Goal: Transaction & Acquisition: Purchase product/service

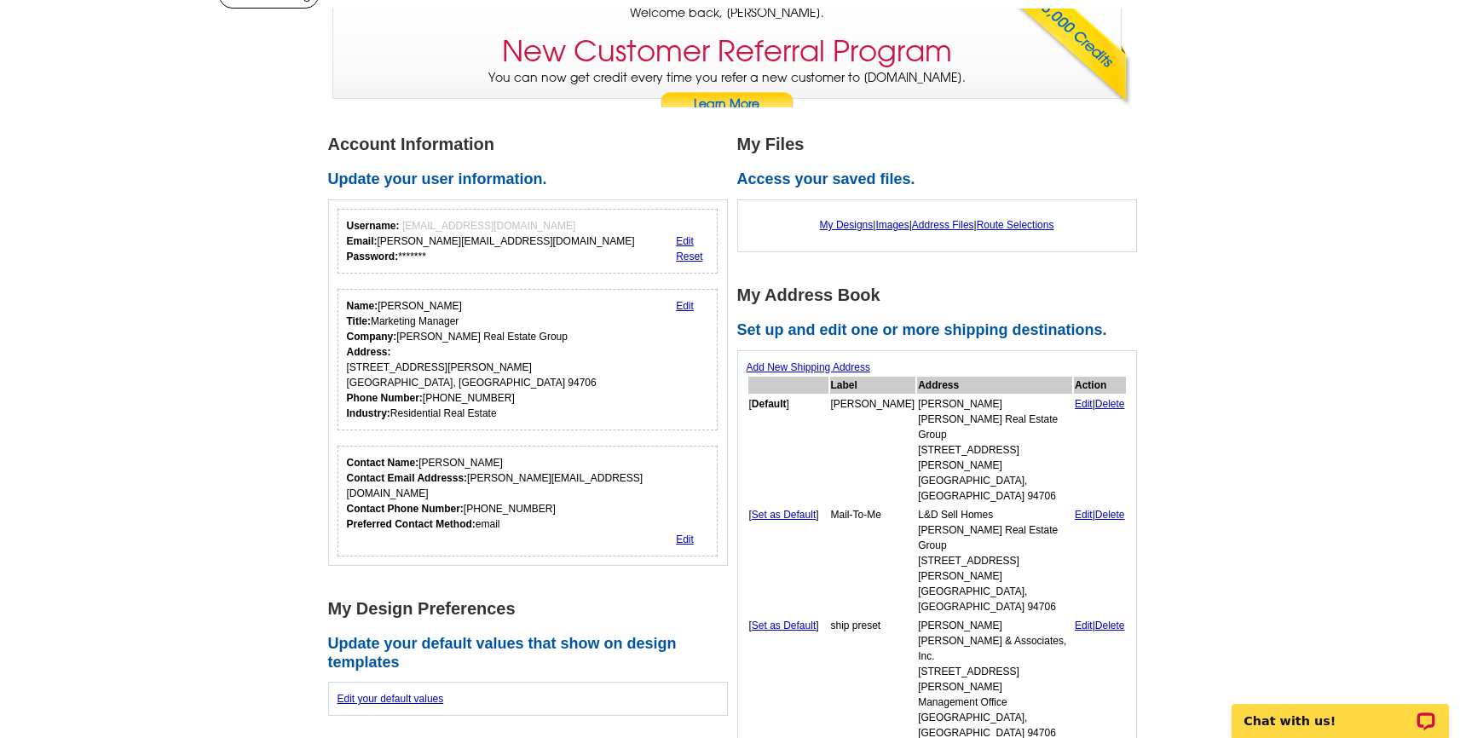
scroll to position [44, 0]
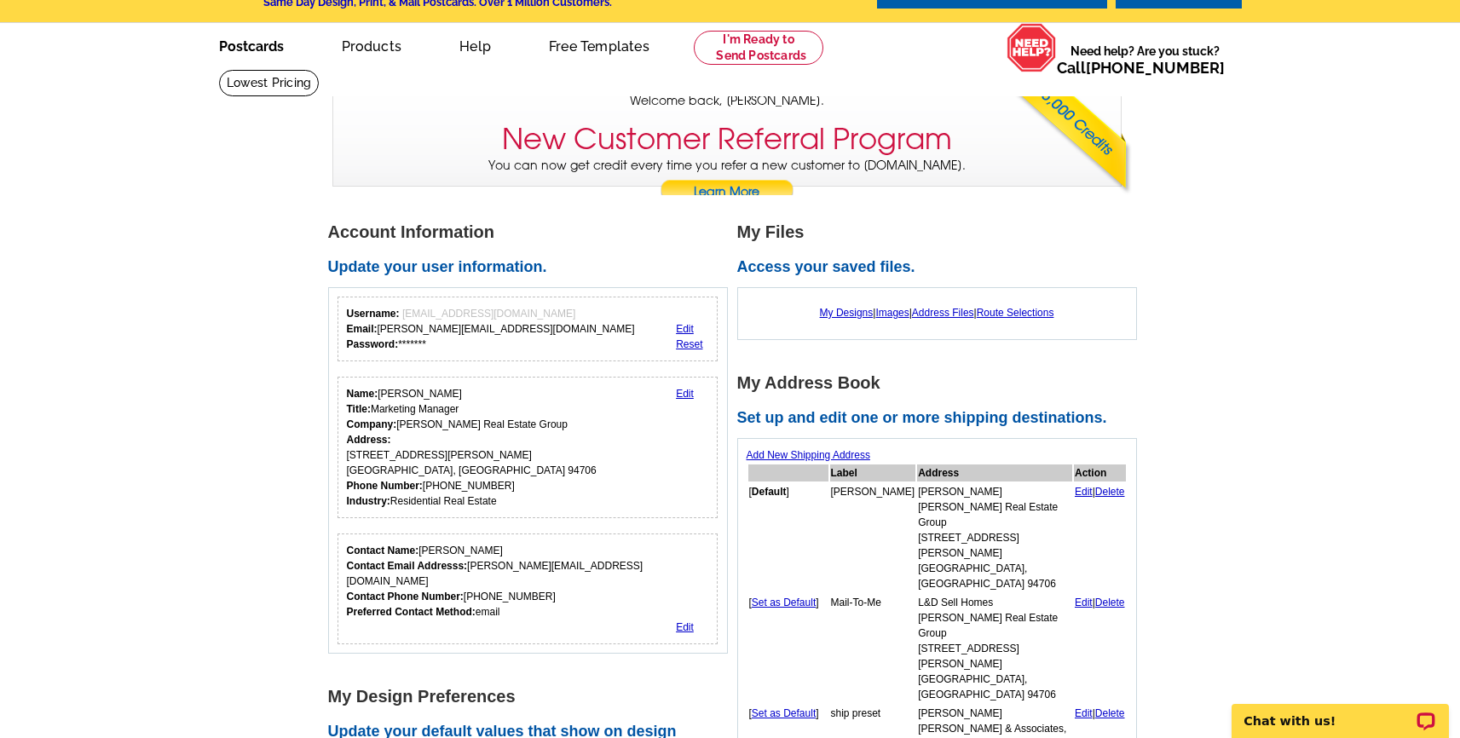
click at [284, 45] on link "Postcards" at bounding box center [251, 45] width 119 height 40
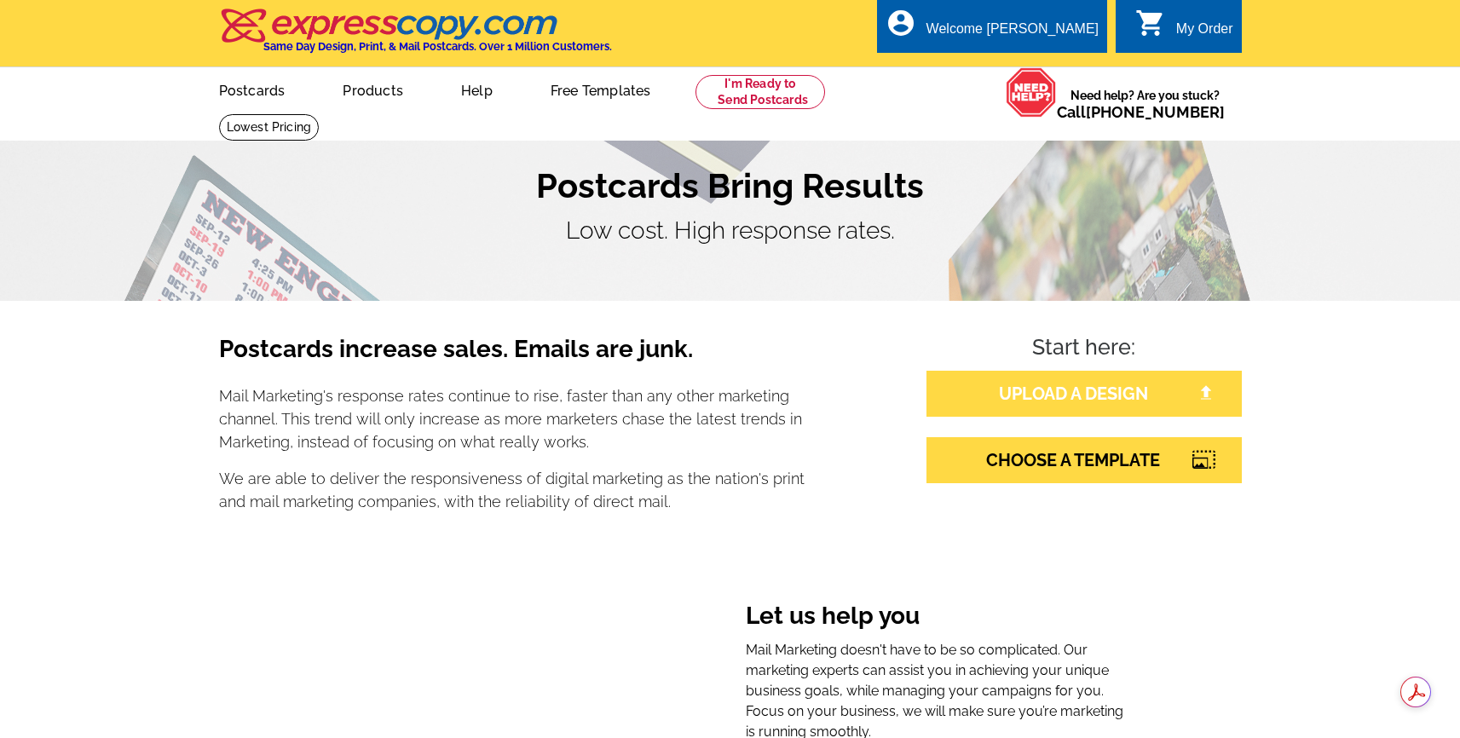
click at [1107, 396] on link "UPLOAD A DESIGN" at bounding box center [1083, 394] width 315 height 46
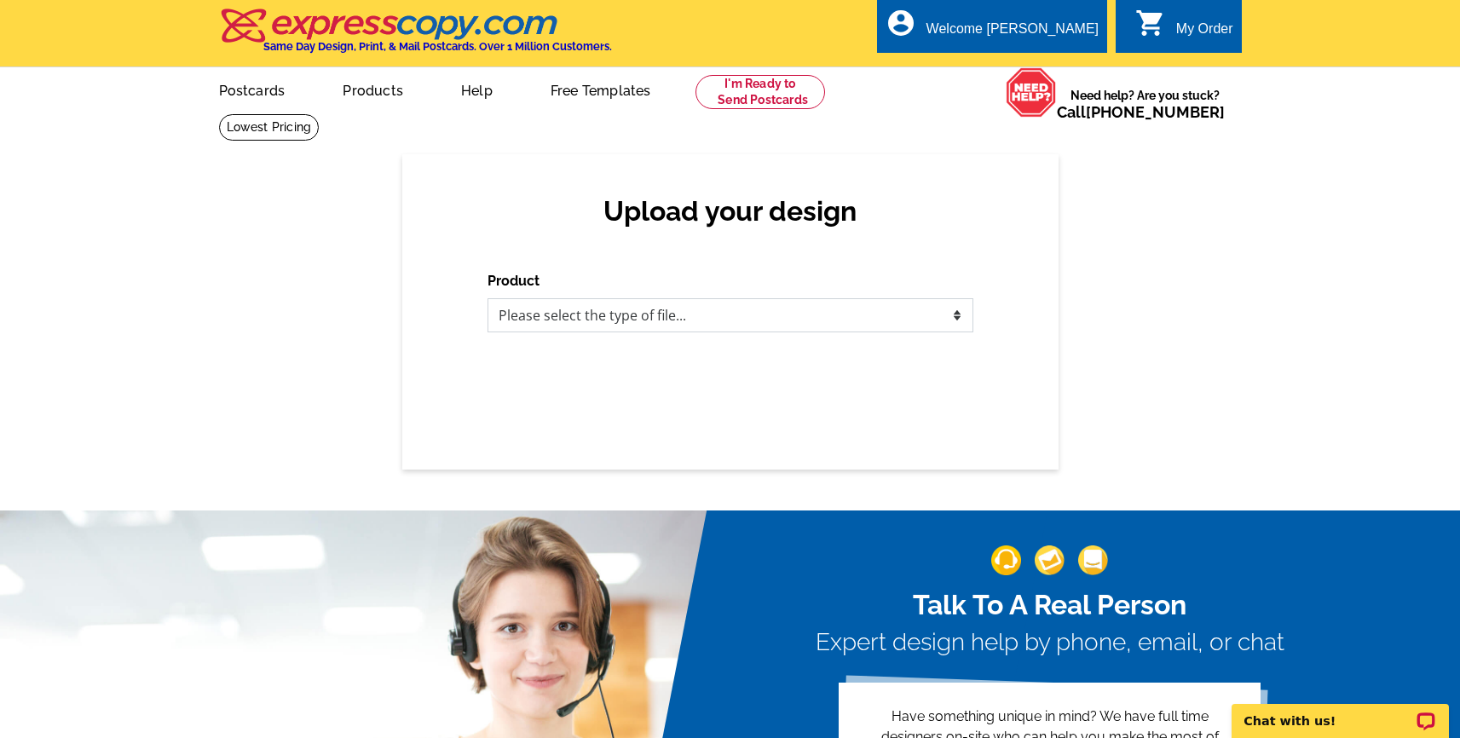
click at [821, 326] on select "Please select the type of file... Postcards Business Cards Letters and flyers G…" at bounding box center [730, 315] width 486 height 34
select select "1"
click at [487, 298] on select "Please select the type of file... Postcards Business Cards Letters and flyers G…" at bounding box center [730, 315] width 486 height 34
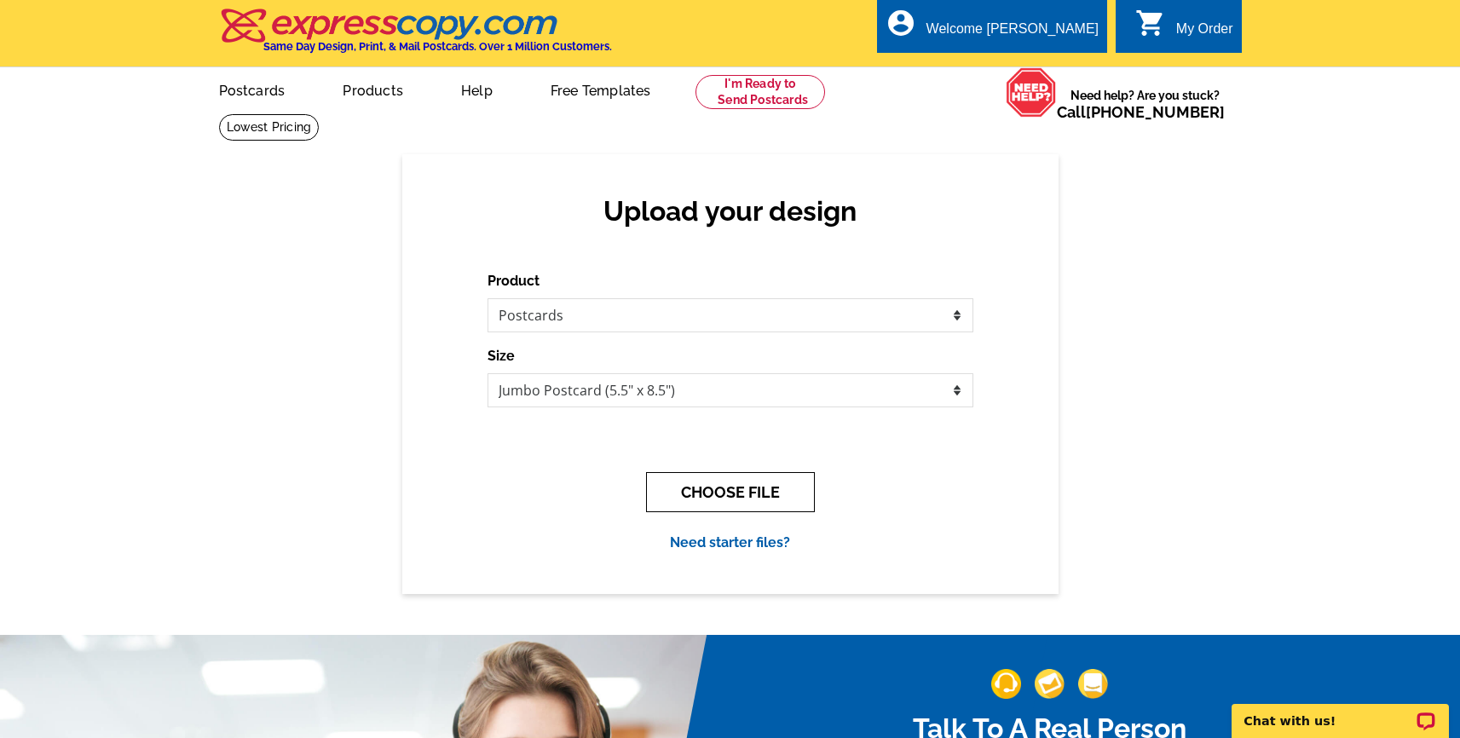
click at [717, 506] on button "CHOOSE FILE" at bounding box center [730, 492] width 169 height 40
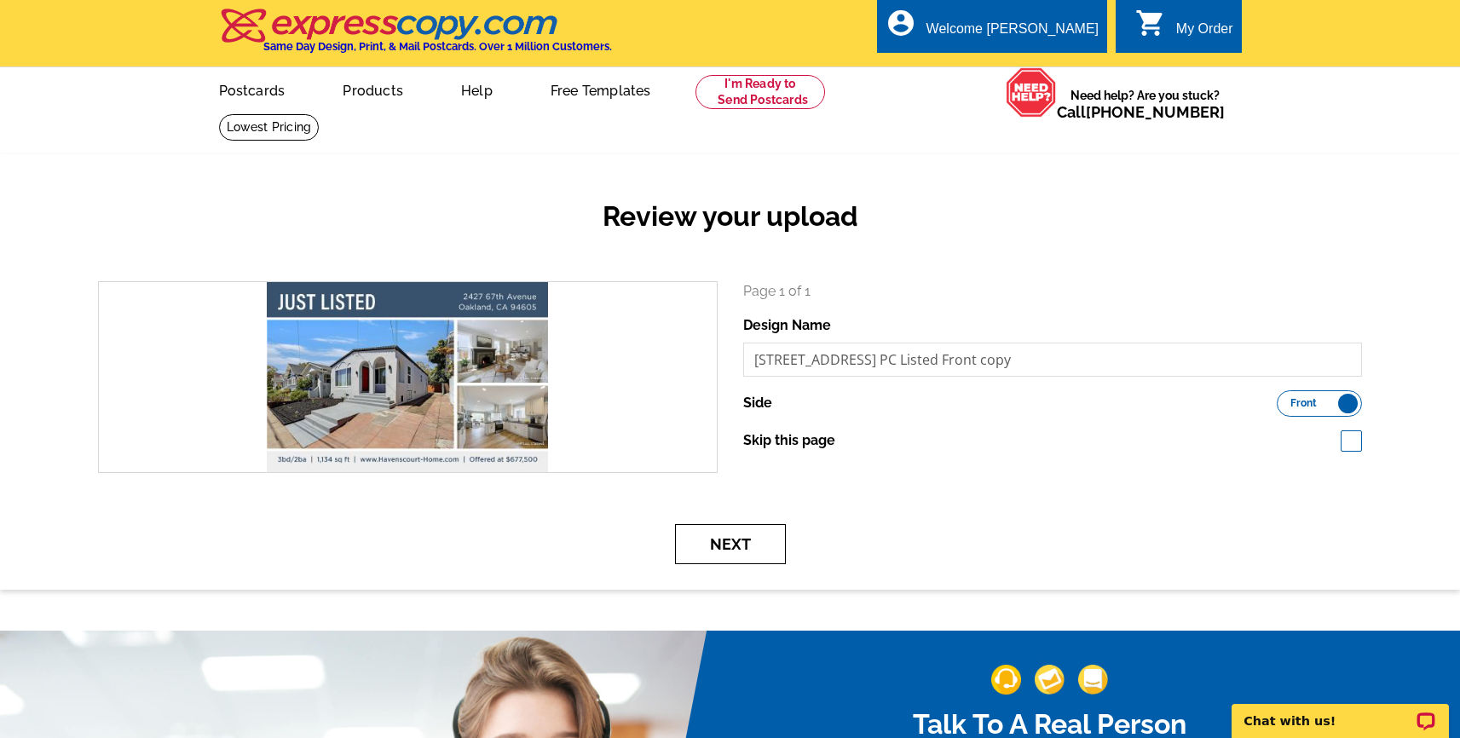
click at [737, 542] on button "Next" at bounding box center [730, 544] width 111 height 40
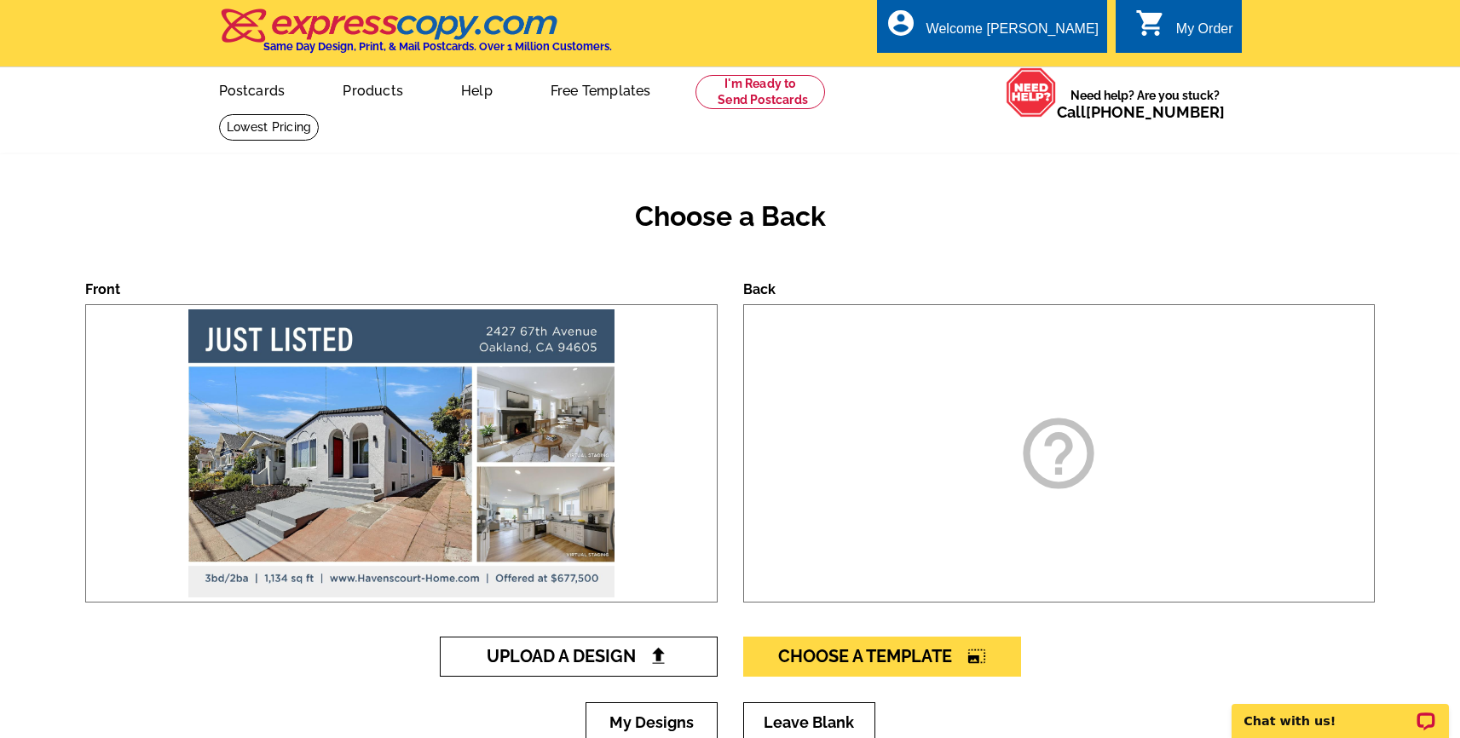
click at [588, 662] on span "Upload A Design" at bounding box center [578, 656] width 183 height 20
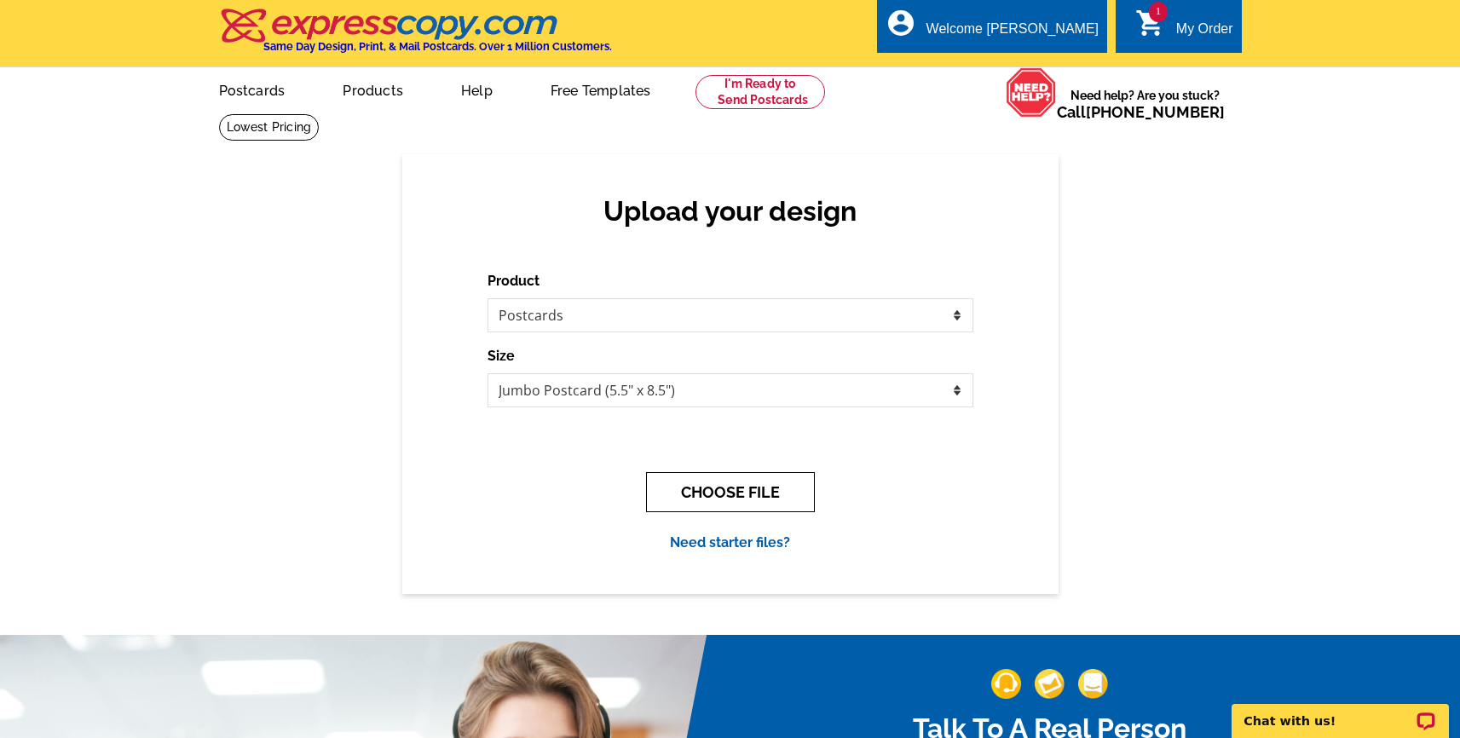
click at [676, 494] on button "CHOOSE FILE" at bounding box center [730, 492] width 169 height 40
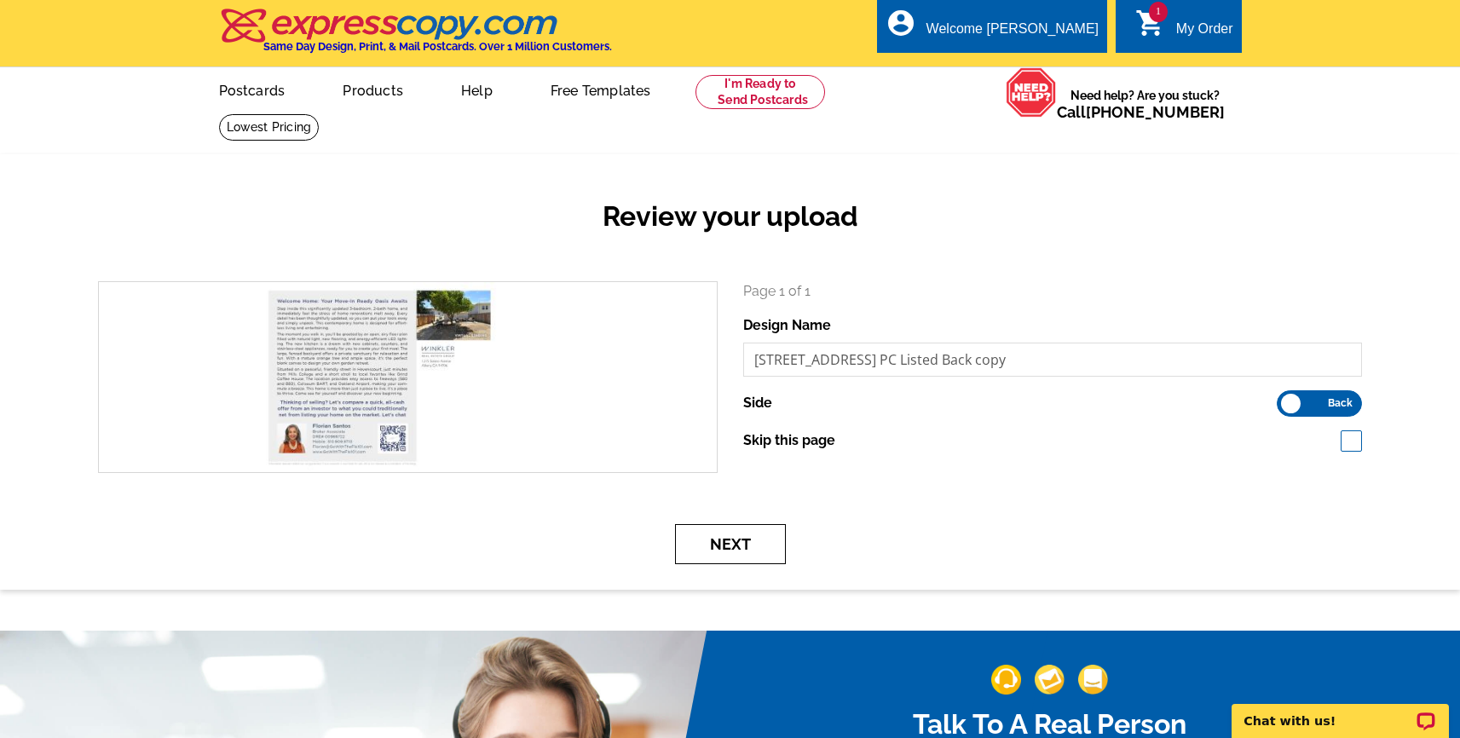
click at [732, 548] on button "Next" at bounding box center [730, 544] width 111 height 40
click at [767, 533] on button "Next" at bounding box center [730, 544] width 111 height 40
click at [625, 555] on div "Next" at bounding box center [729, 544] width 1289 height 40
click at [758, 536] on button "Next" at bounding box center [730, 544] width 111 height 40
click at [580, 550] on div "Next" at bounding box center [729, 544] width 1289 height 40
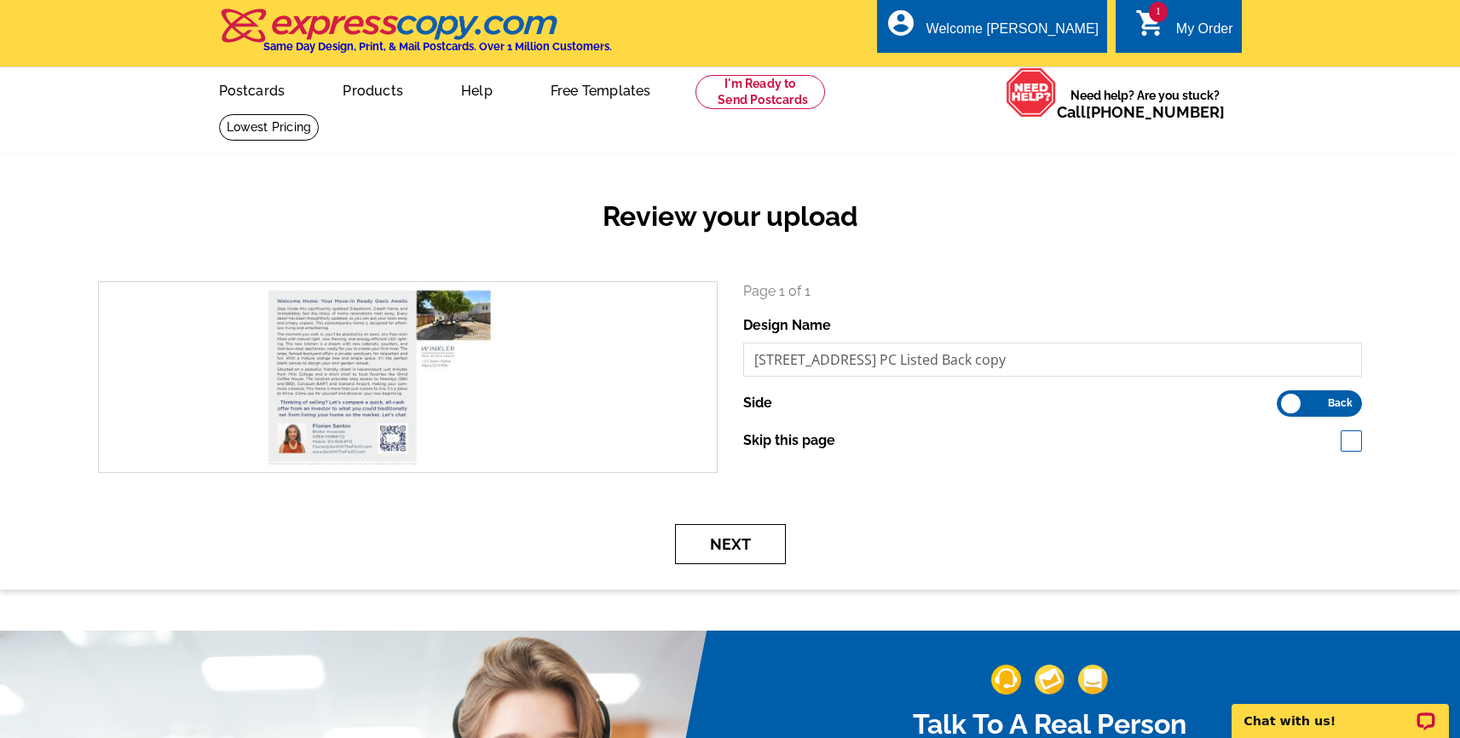
click at [689, 552] on button "Next" at bounding box center [730, 544] width 111 height 40
click at [859, 498] on form "search Page 1 of 1 Design Name 2427 67th Ave PC Listed Back copy Side Front Bac…" at bounding box center [729, 422] width 1289 height 283
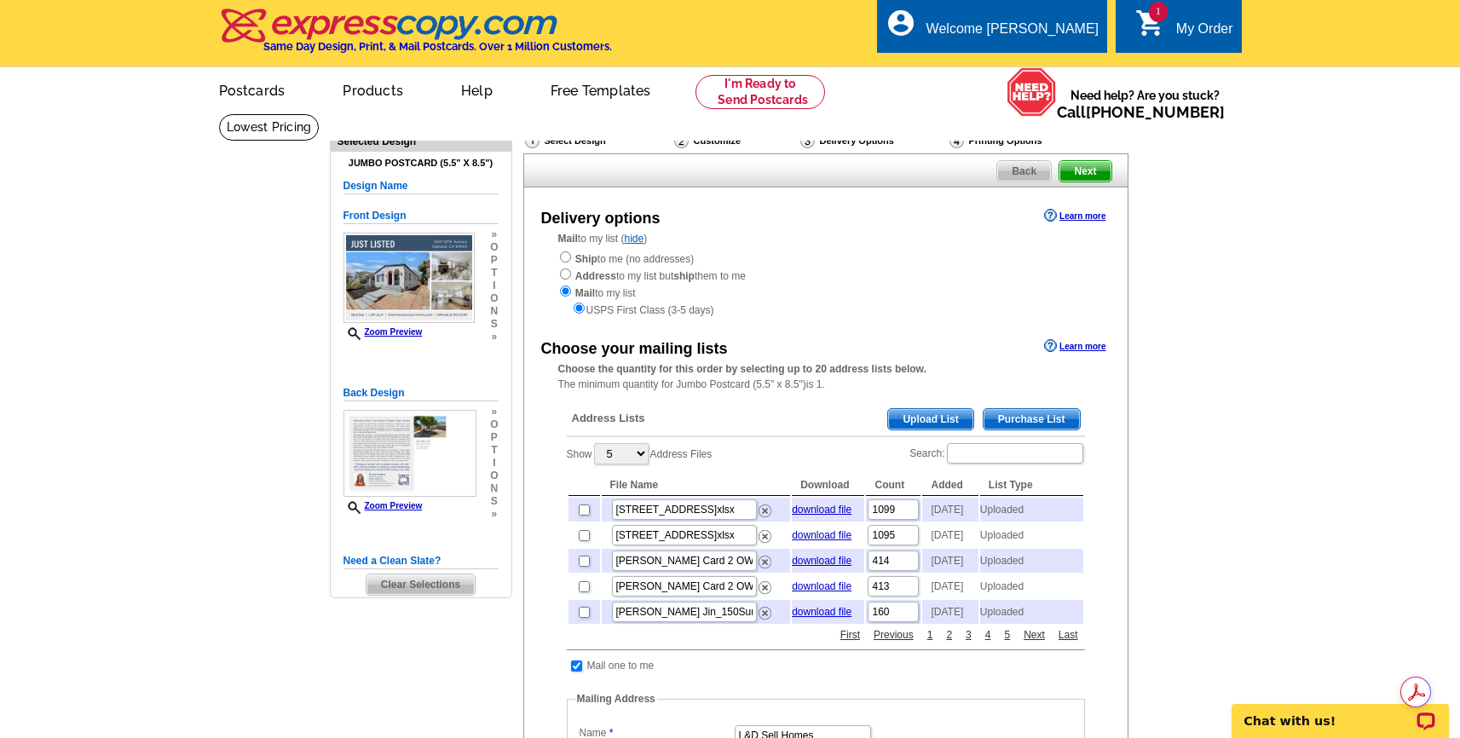
click at [931, 420] on span "Upload List" at bounding box center [930, 419] width 84 height 20
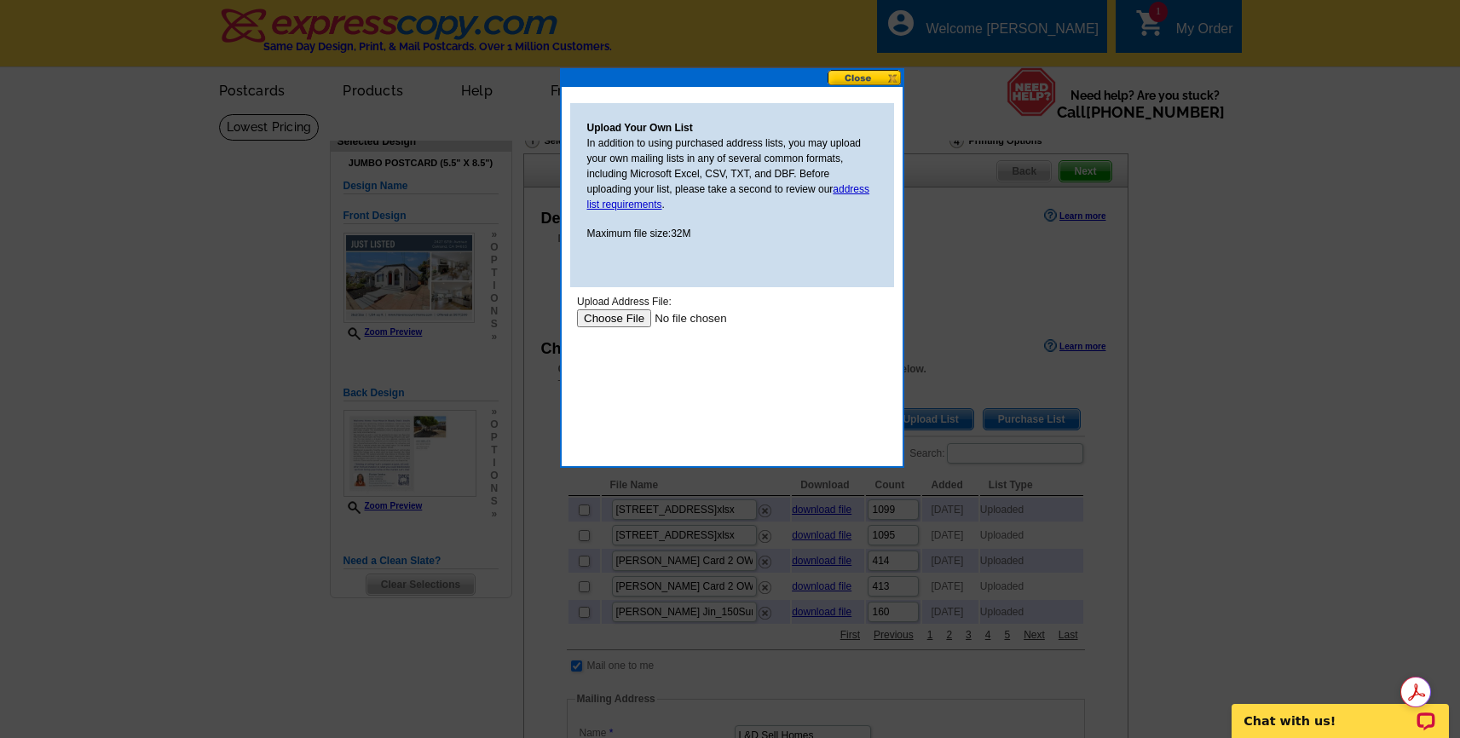
click at [629, 322] on input "file" at bounding box center [684, 318] width 216 height 18
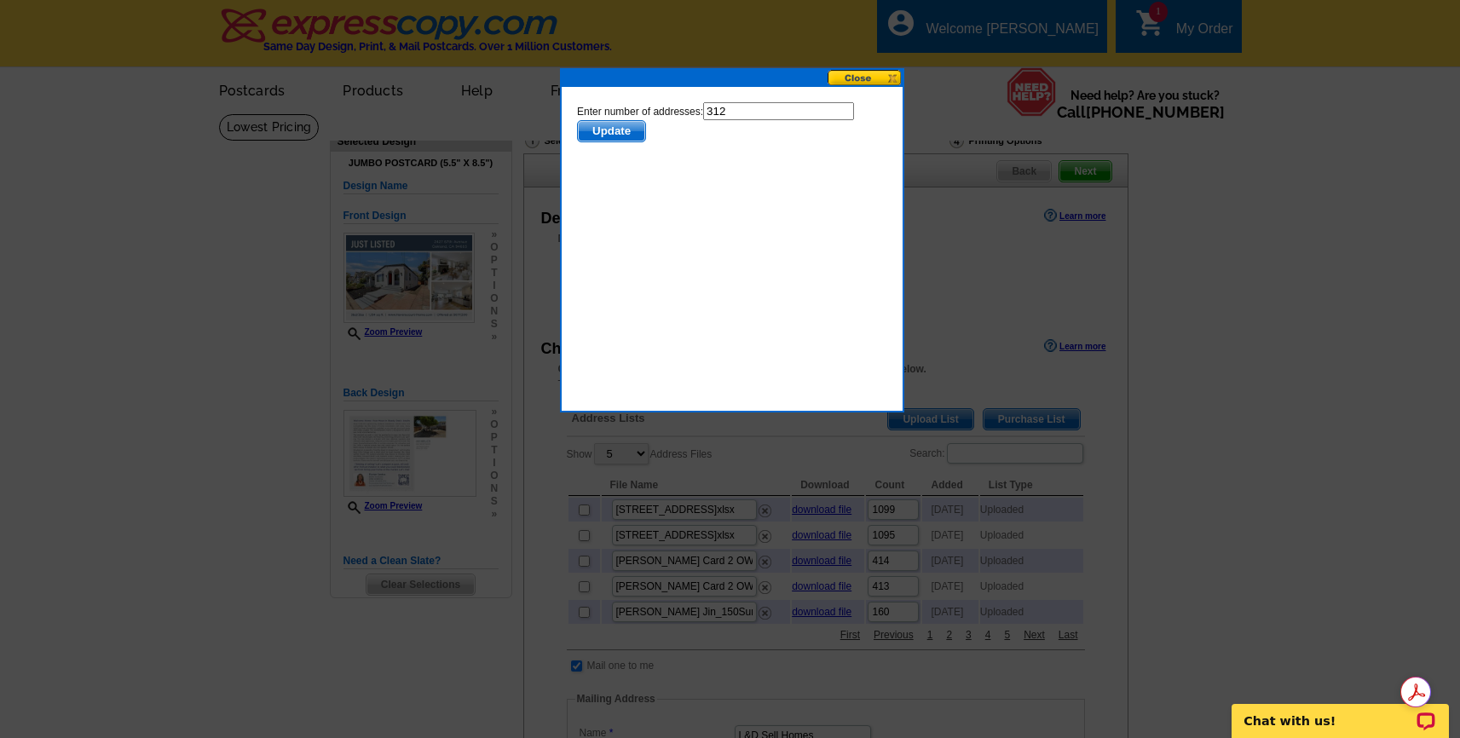
drag, startPoint x: 731, startPoint y: 108, endPoint x: 636, endPoint y: 111, distance: 95.5
click at [636, 111] on form "Enter number of addresses: 312 Update" at bounding box center [731, 122] width 310 height 40
type input "311"
click at [625, 139] on span "Update" at bounding box center [610, 131] width 67 height 20
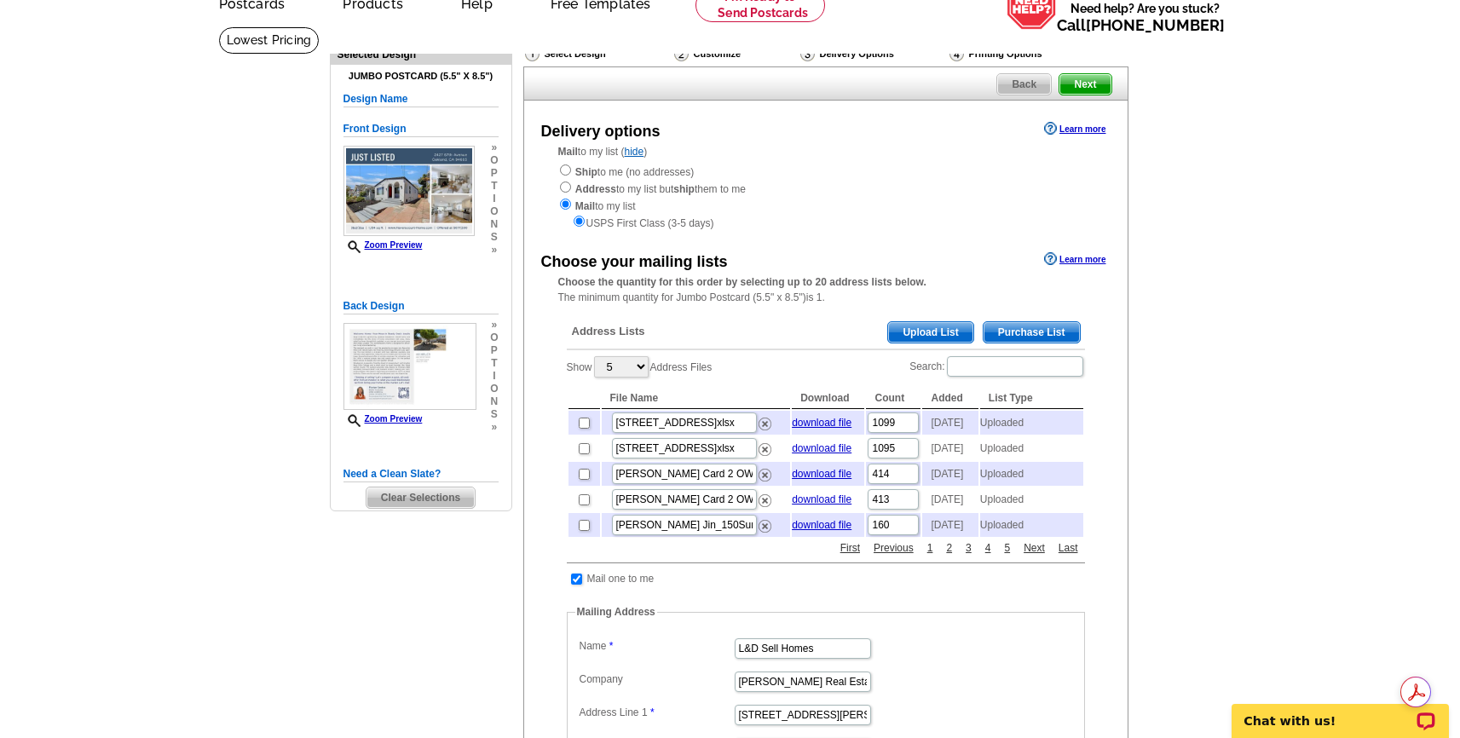
scroll to position [175, 0]
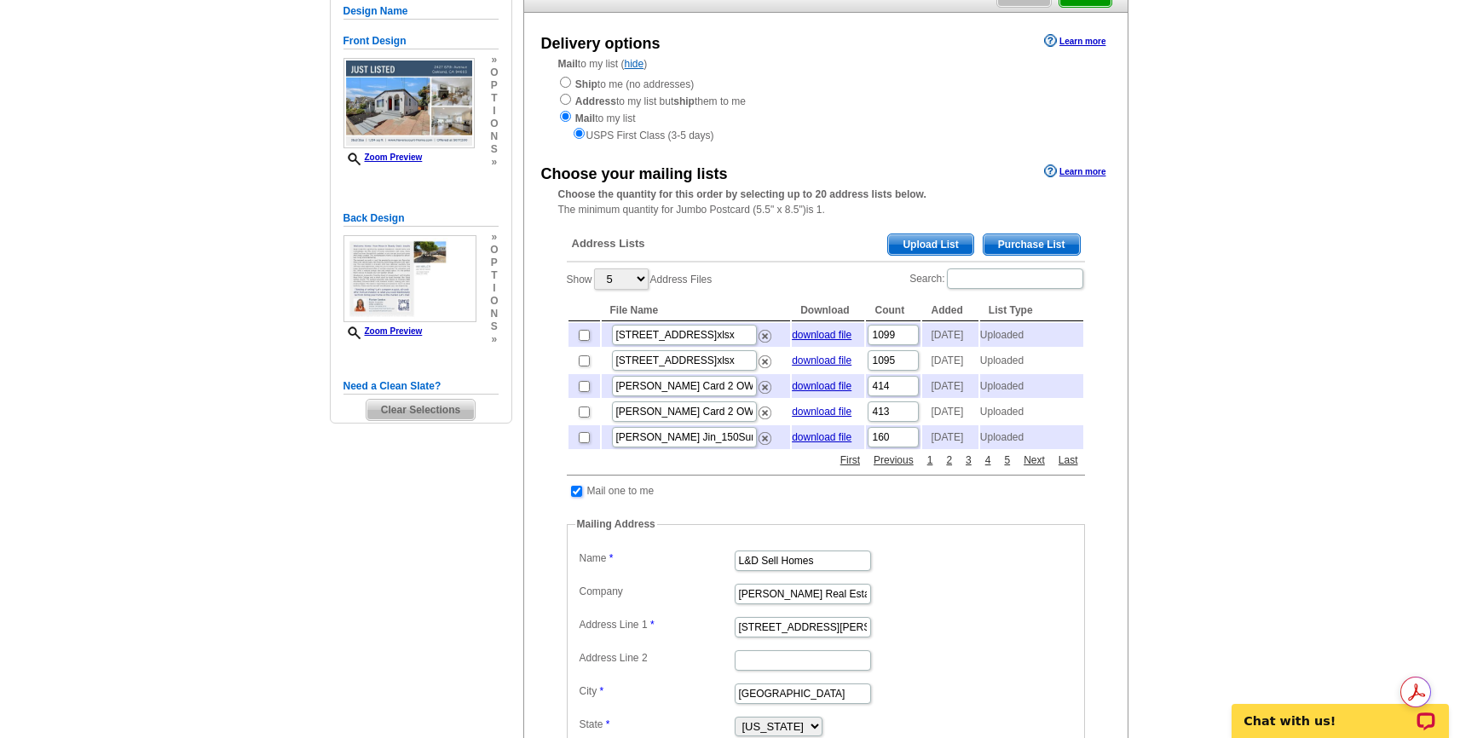
click at [579, 497] on input "checkbox" at bounding box center [576, 491] width 11 height 11
checkbox input "false"
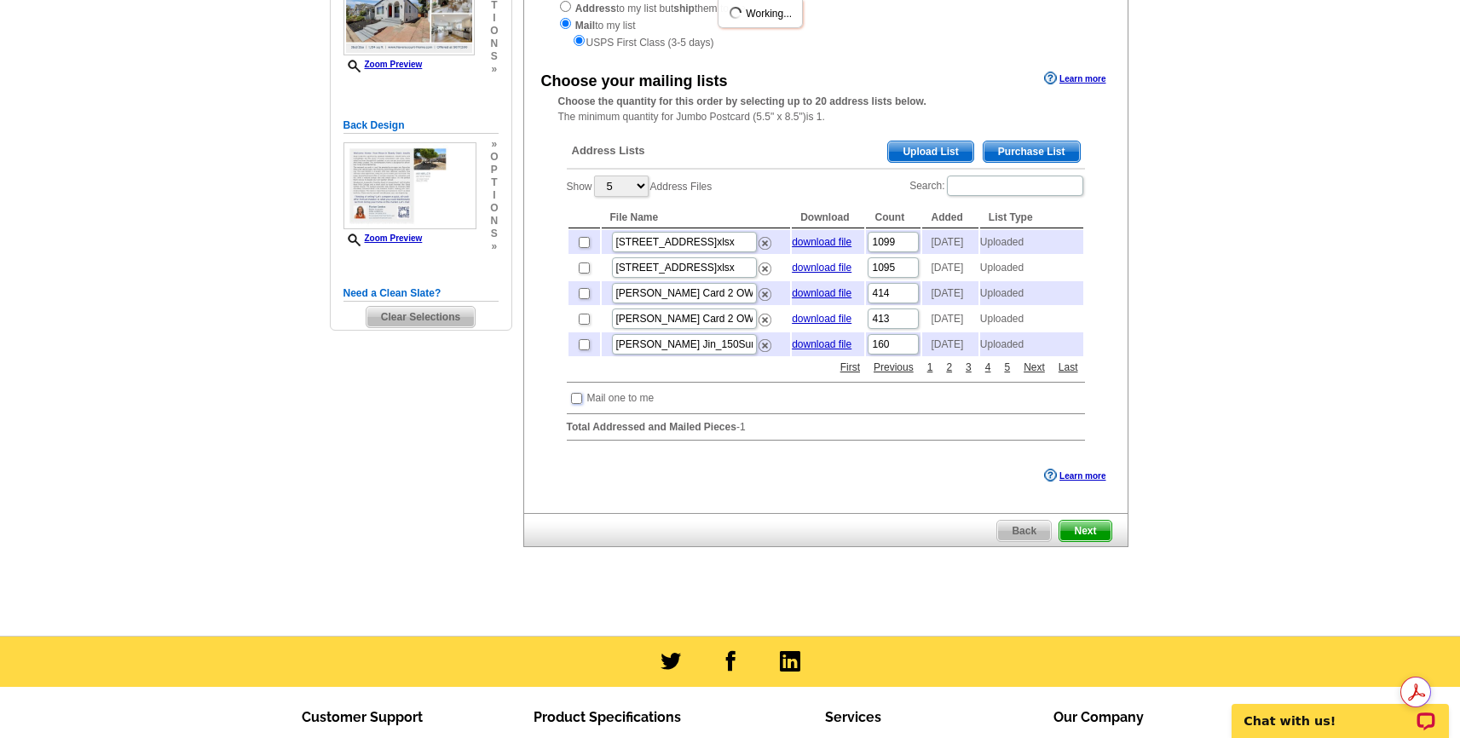
scroll to position [355, 0]
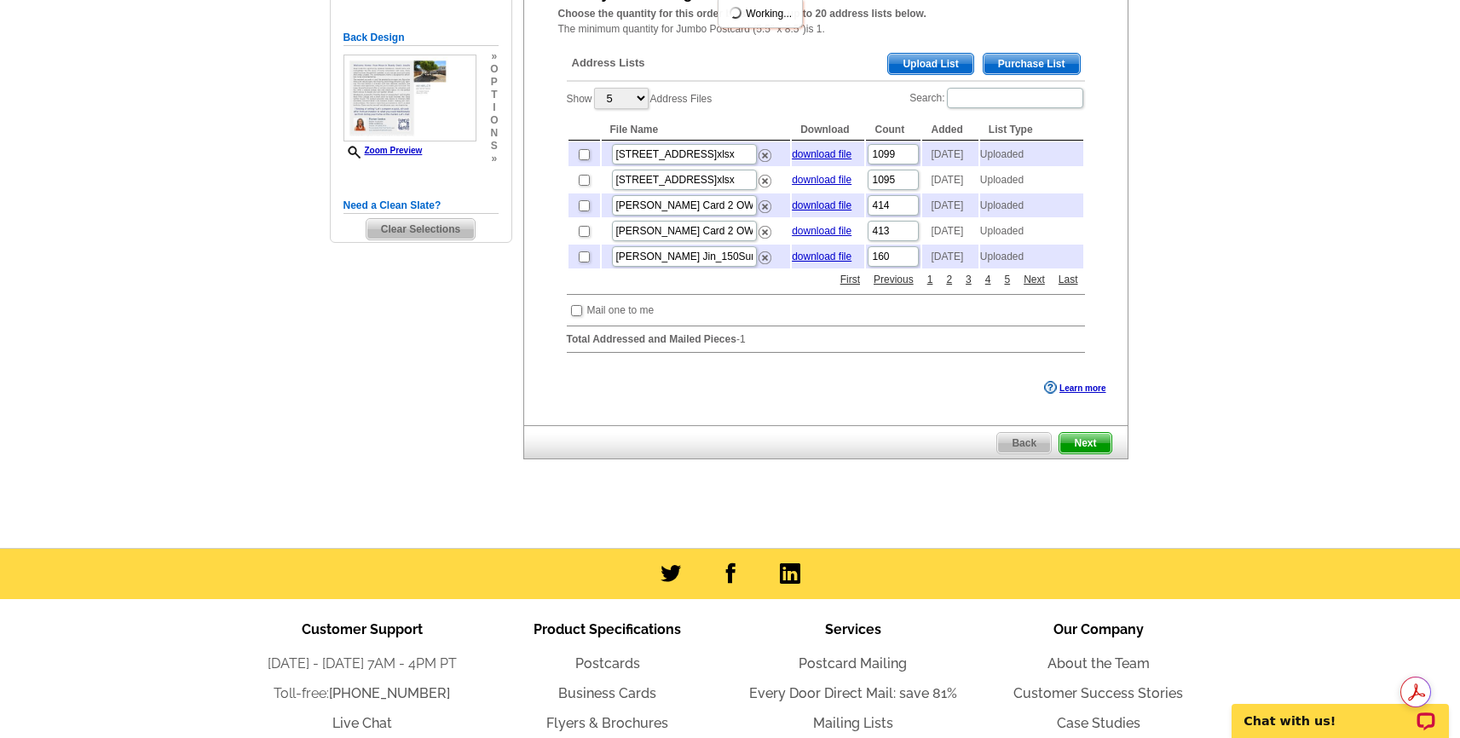
click at [1097, 453] on span "Next" at bounding box center [1084, 443] width 51 height 20
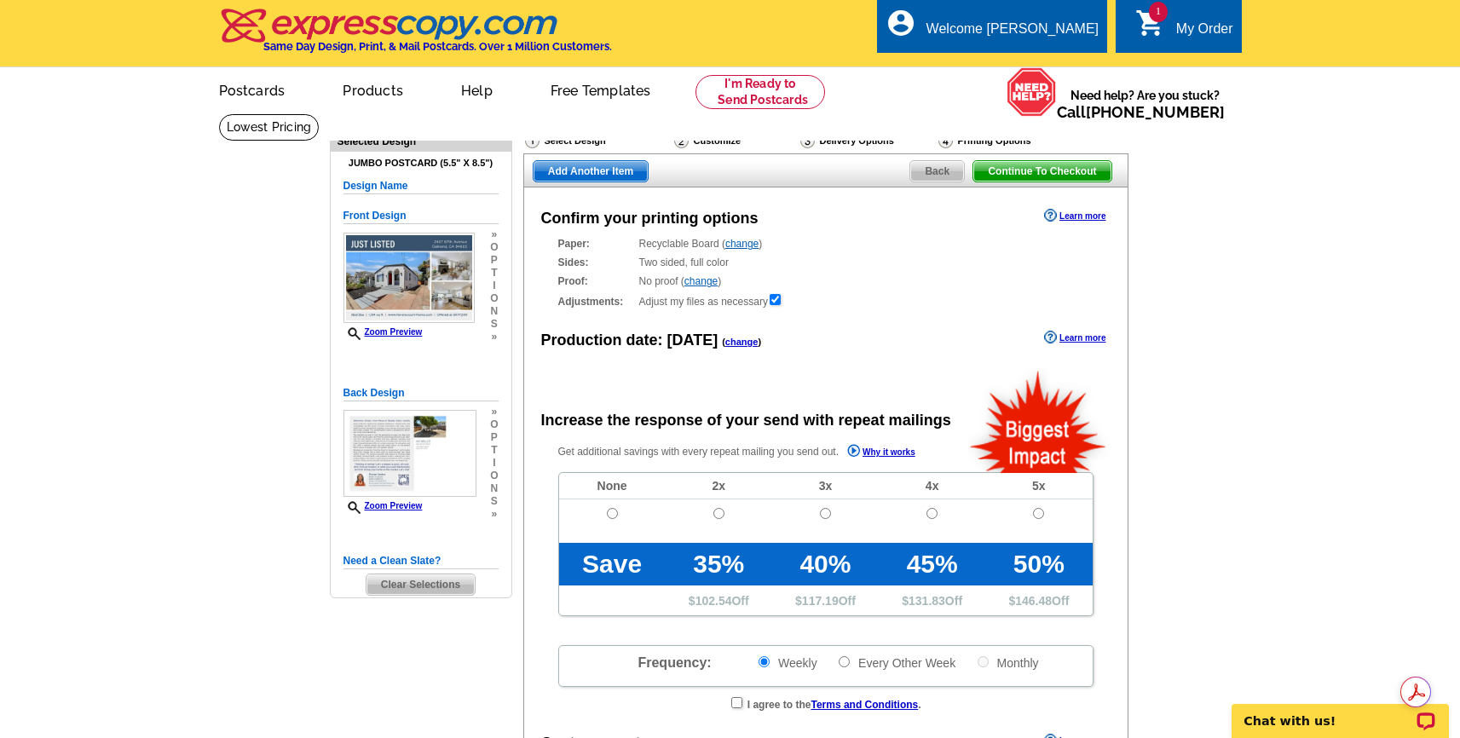
radio input "false"
click at [607, 516] on input "radio" at bounding box center [612, 513] width 11 height 11
radio input "true"
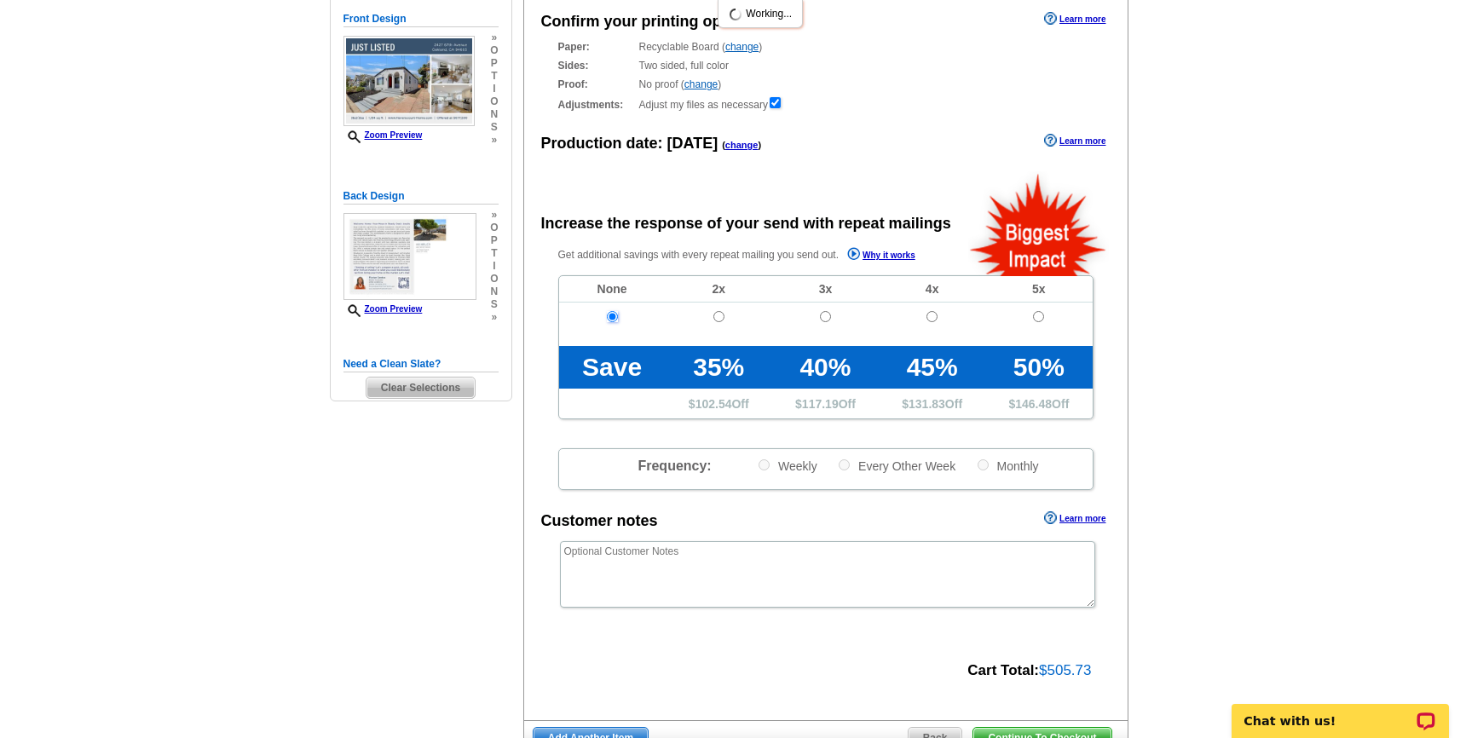
scroll to position [372, 0]
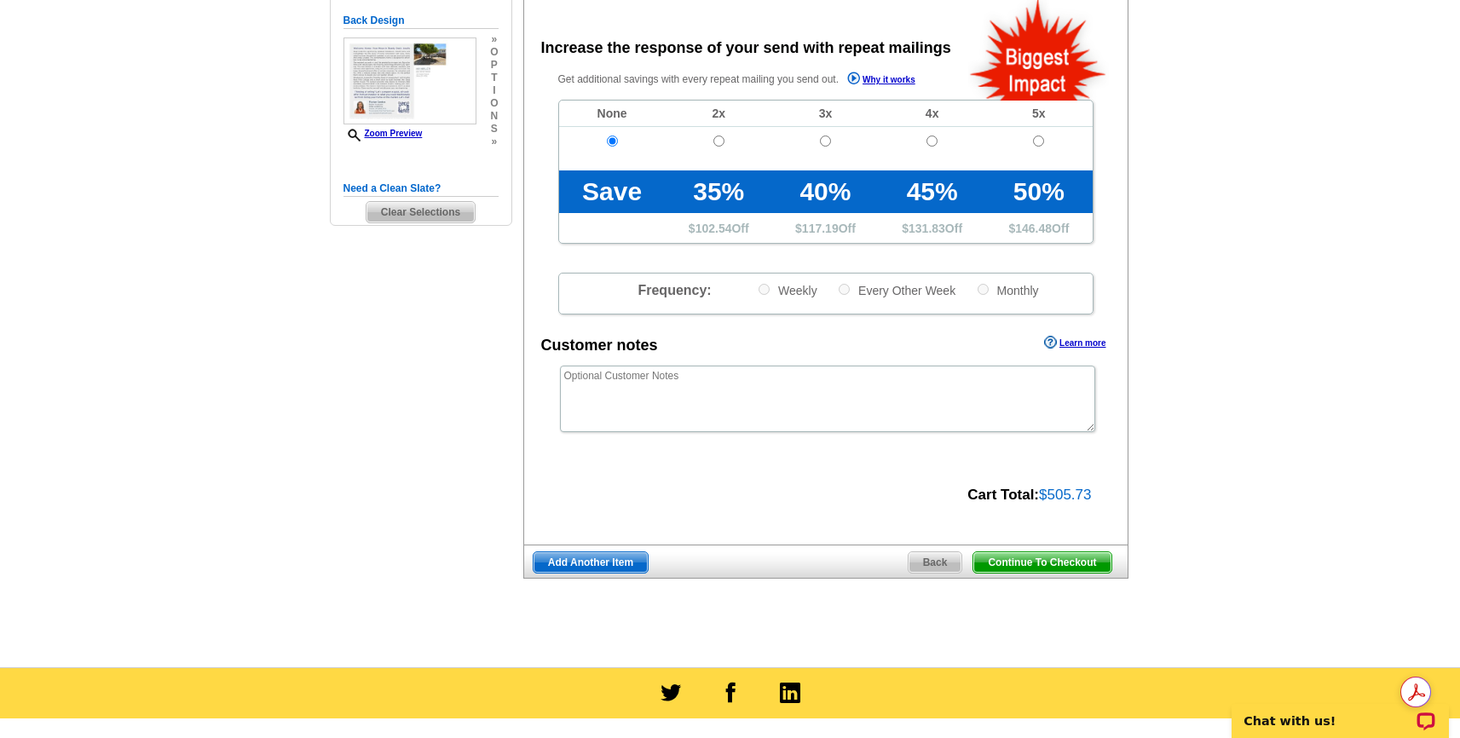
click at [1084, 562] on span "Continue To Checkout" at bounding box center [1041, 562] width 137 height 20
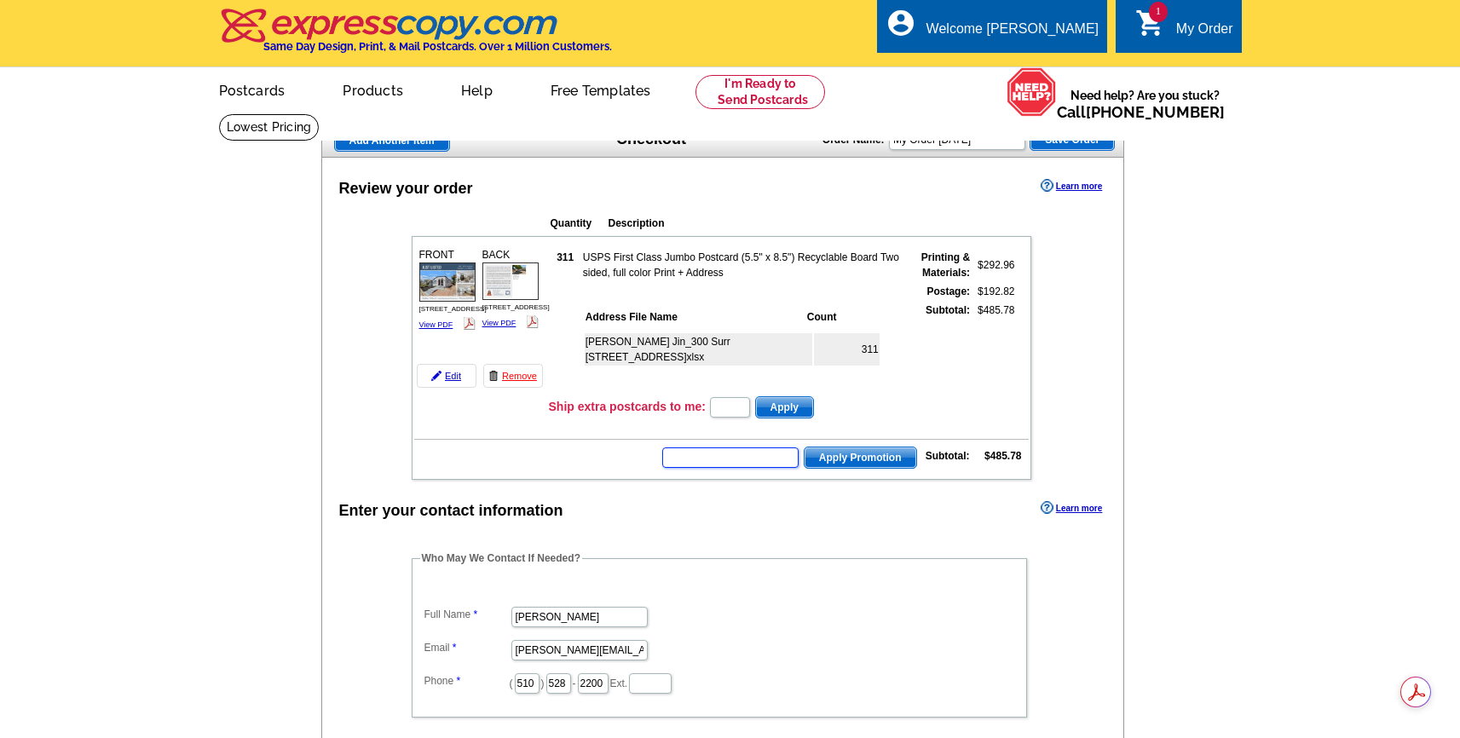
click at [758, 460] on input "text" at bounding box center [730, 457] width 136 height 20
click at [759, 461] on input "hurry" at bounding box center [730, 457] width 136 height 20
click at [727, 457] on input "hurry" at bounding box center [730, 457] width 136 height 20
type input "hurry40"
click at [844, 460] on span "Apply Promotion" at bounding box center [860, 457] width 112 height 20
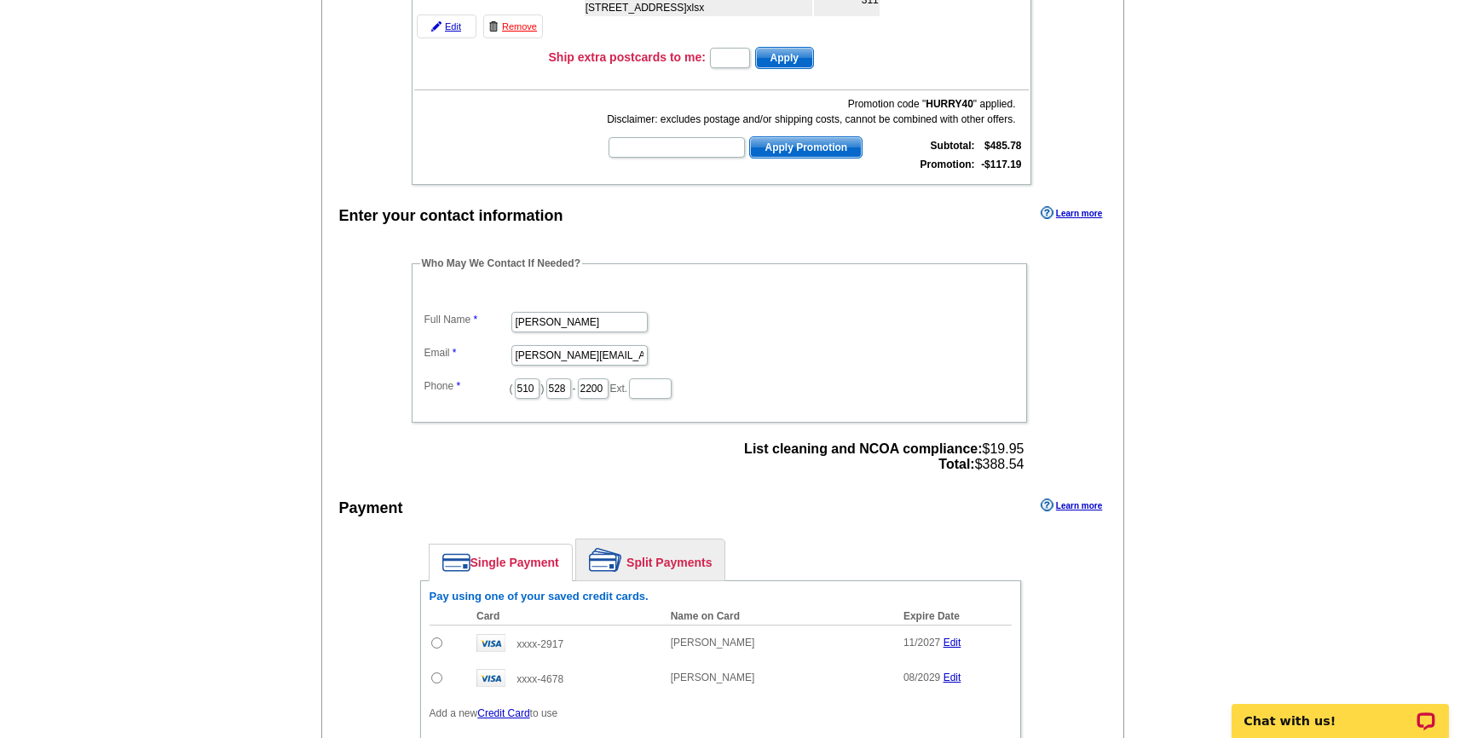
scroll to position [421, 0]
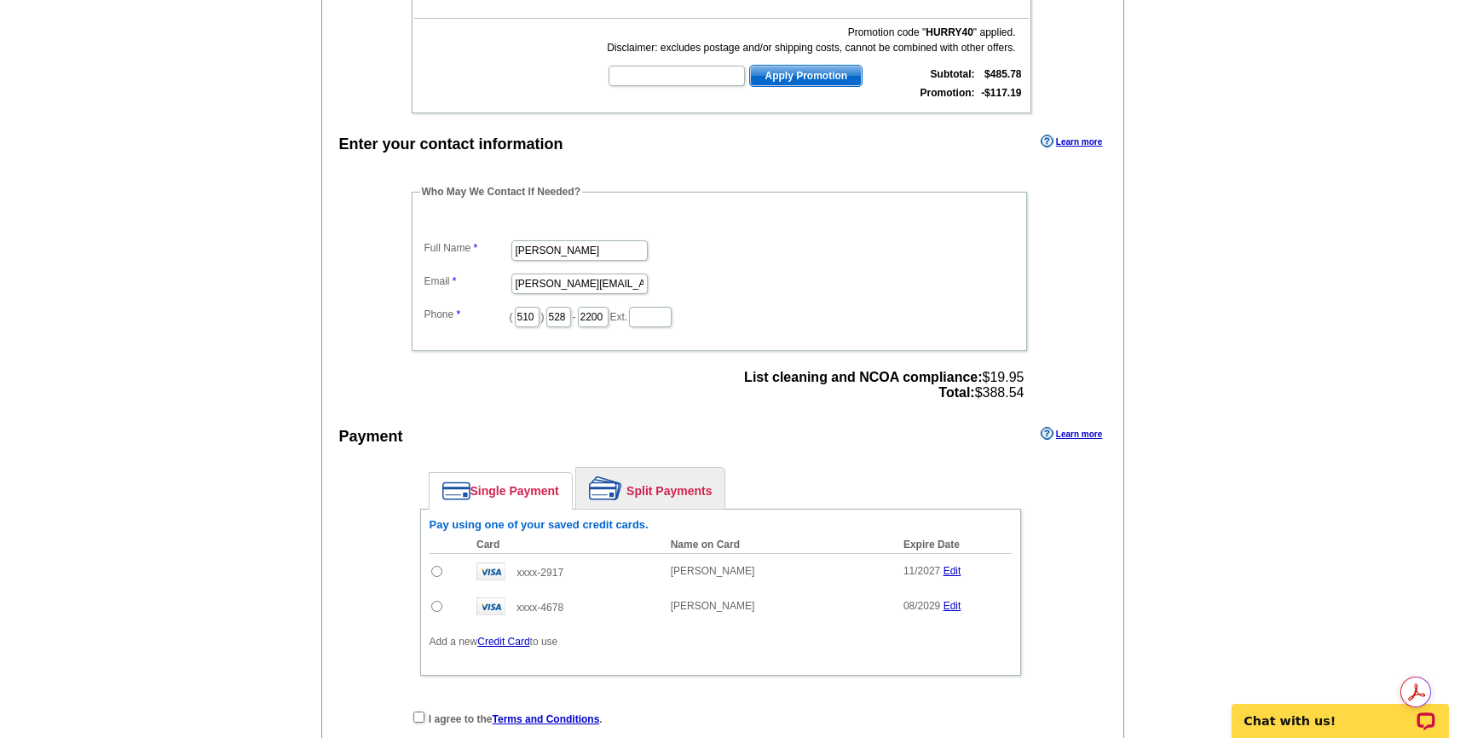
click at [495, 638] on link "Credit Card" at bounding box center [503, 642] width 52 height 12
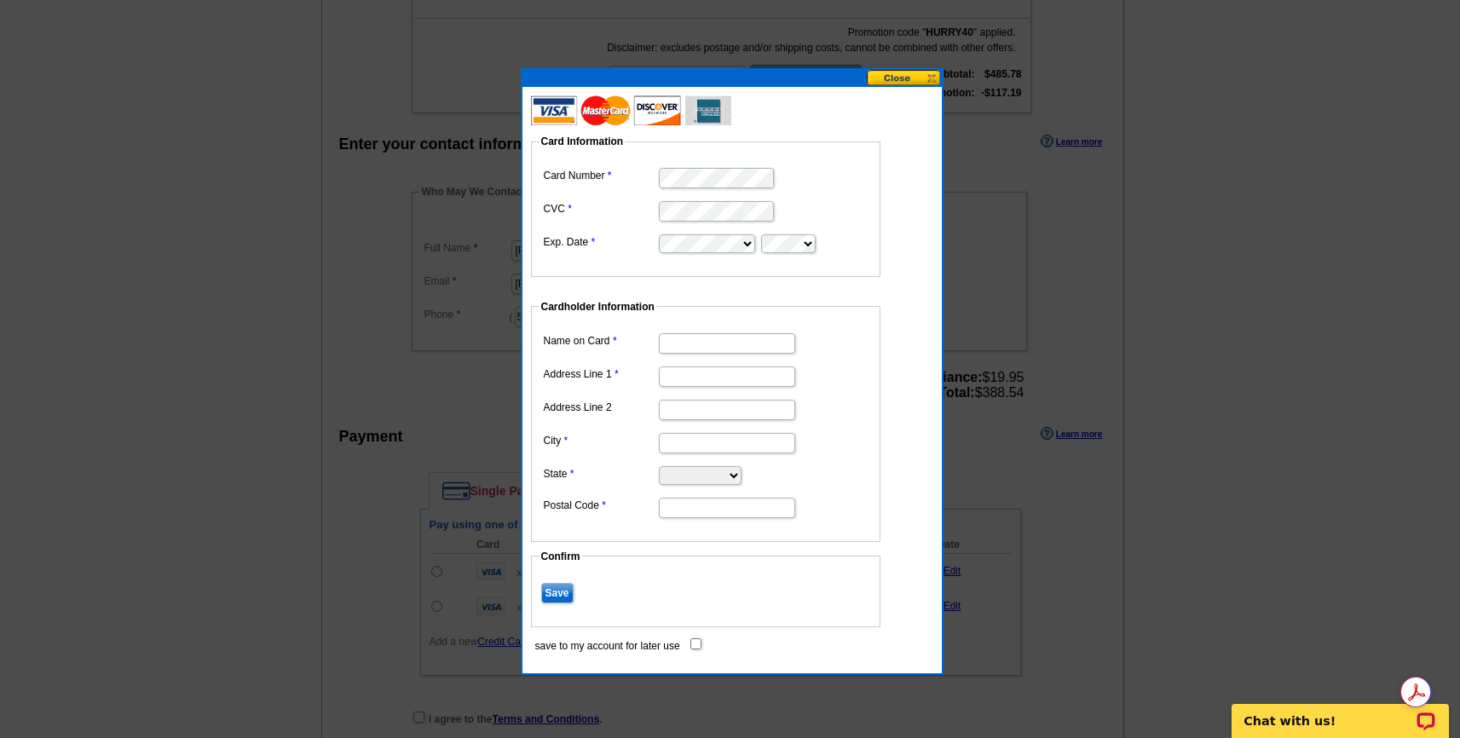
click at [726, 149] on fieldset "Card Information Card Number CVC Exp. Date" at bounding box center [705, 205] width 349 height 143
type input "[PERSON_NAME]"
click at [720, 379] on input "Address Line 1" at bounding box center [727, 376] width 136 height 20
type input "[STREET_ADDRESS][PERSON_NAME]"
type input "Albany"
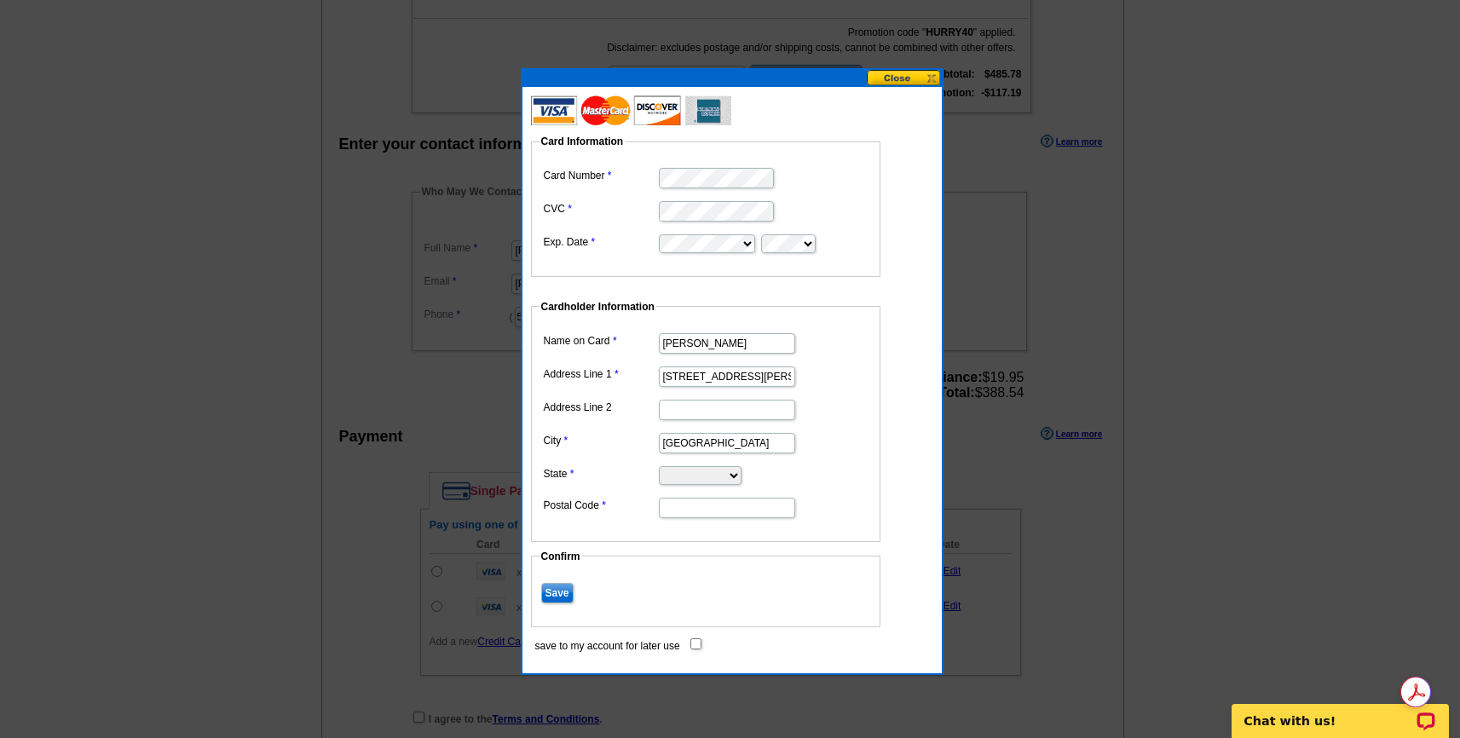
select select "CA"
type input "94706"
click at [698, 643] on input "save to my account for later use" at bounding box center [695, 643] width 11 height 11
checkbox input "true"
click at [562, 597] on input "Save" at bounding box center [557, 593] width 32 height 20
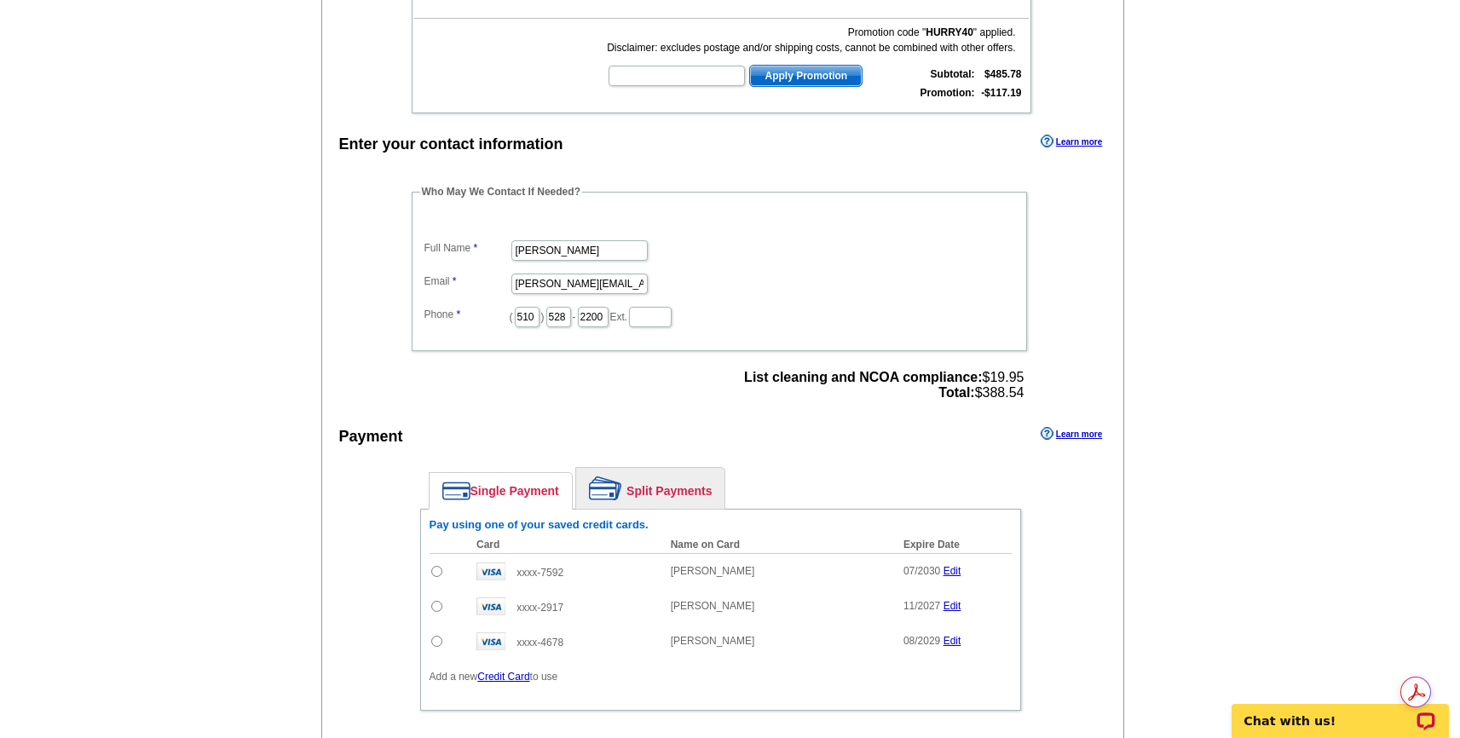
scroll to position [568, 0]
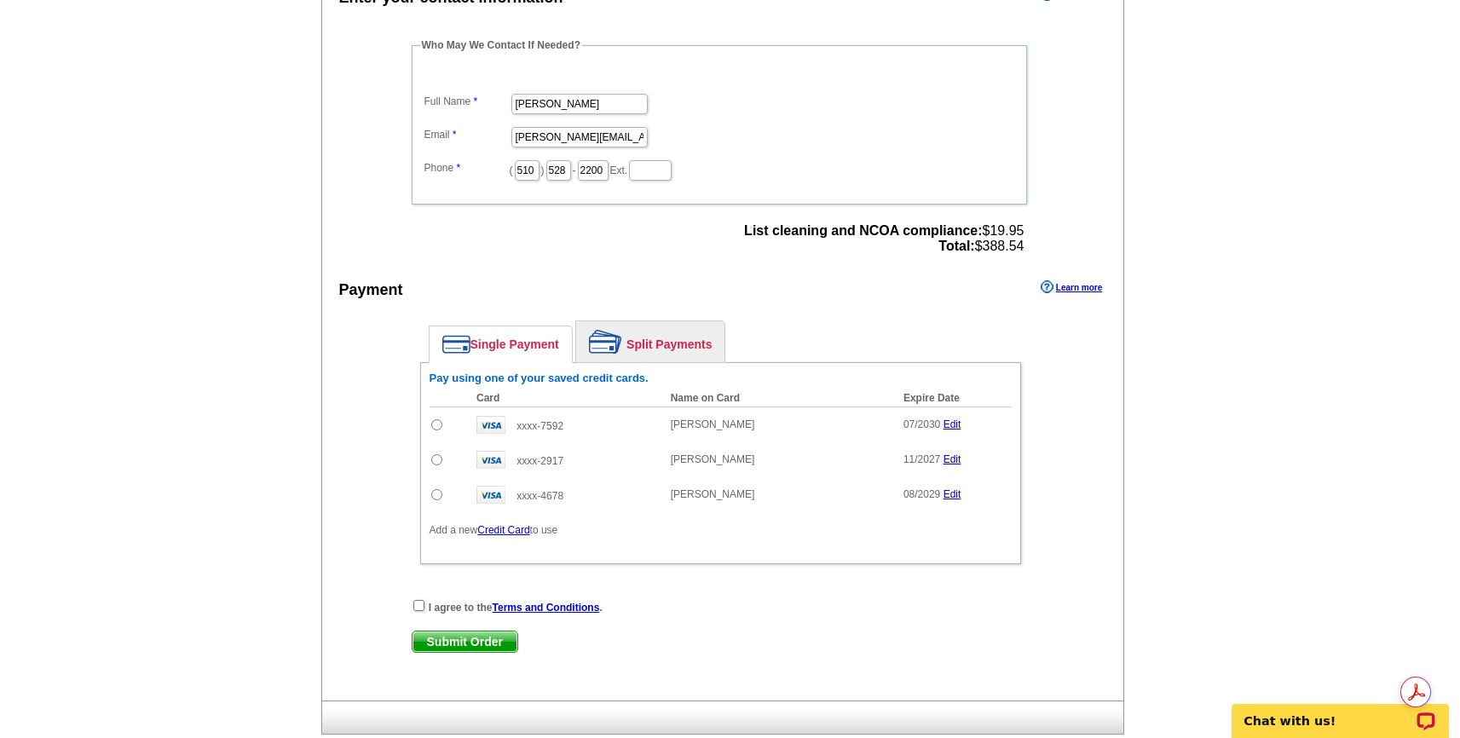
click at [435, 424] on input "radio" at bounding box center [436, 424] width 11 height 11
radio input "true"
click at [417, 602] on input "checkbox" at bounding box center [418, 605] width 11 height 11
checkbox input "true"
click at [458, 642] on span "Submit Order" at bounding box center [464, 641] width 105 height 20
